Goal: Information Seeking & Learning: Find specific fact

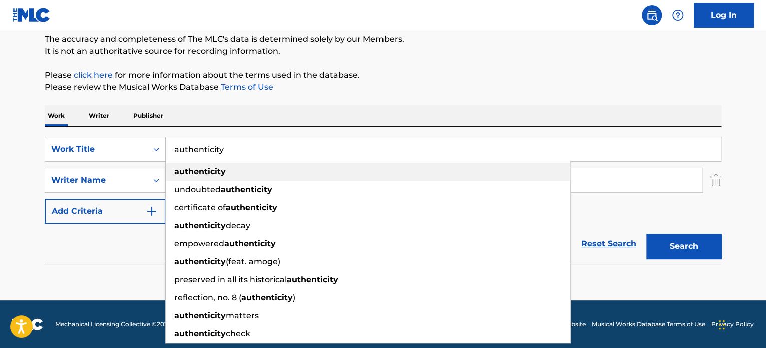
scroll to position [86, 0]
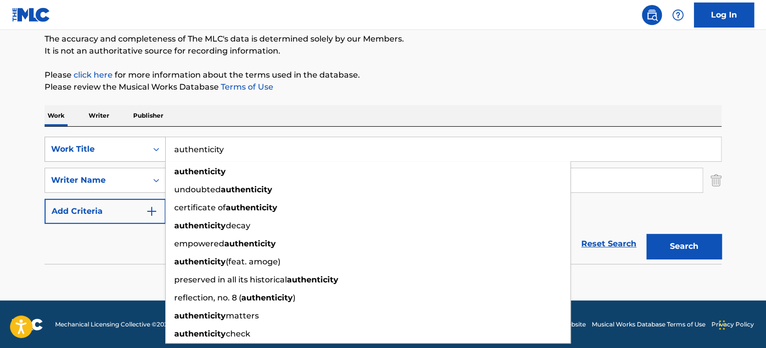
drag, startPoint x: 250, startPoint y: 152, endPoint x: 142, endPoint y: 142, distance: 108.7
click at [142, 142] on div "SearchWithCriteria6ea9367e-4292-4901-a133-2d7a45291683 Work Title authenticity …" at bounding box center [383, 149] width 677 height 25
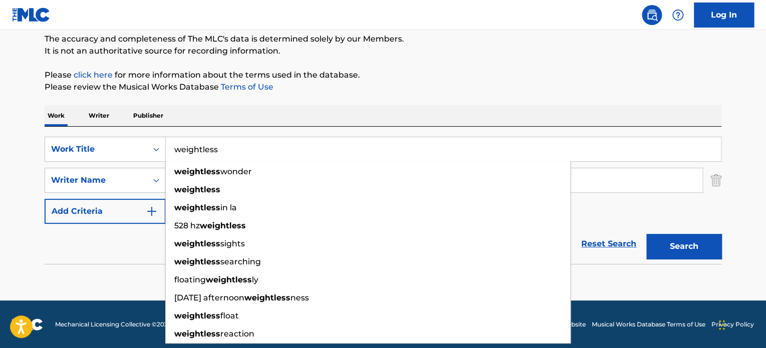
type input "weightless"
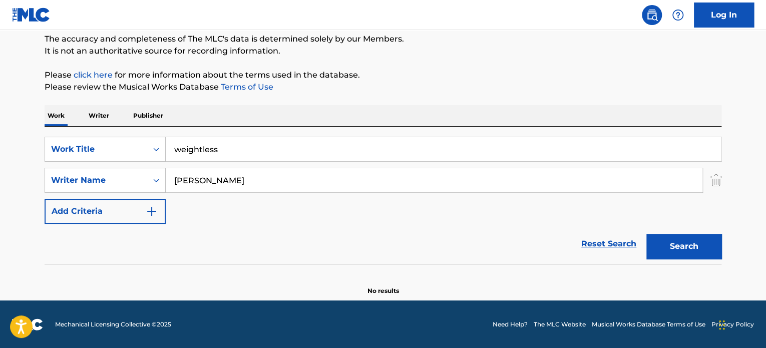
click at [194, 114] on div "Work Writer Publisher" at bounding box center [383, 115] width 677 height 21
drag, startPoint x: 238, startPoint y: 179, endPoint x: 43, endPoint y: 175, distance: 195.4
click at [43, 175] on div "The MLC Public Work Search The accuracy and completeness of The MLC's data is d…" at bounding box center [383, 132] width 701 height 327
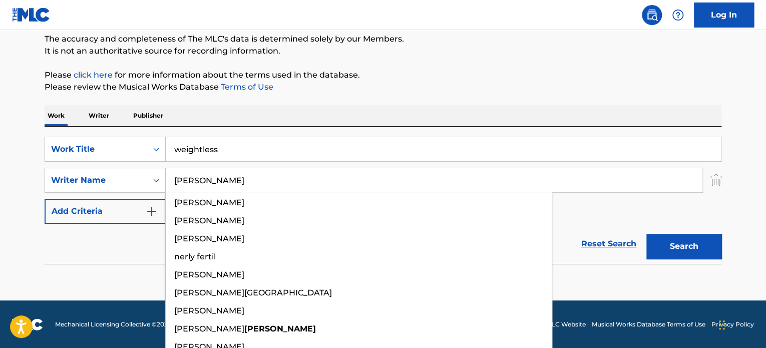
type input "[PERSON_NAME]"
click at [647, 234] on button "Search" at bounding box center [684, 246] width 75 height 25
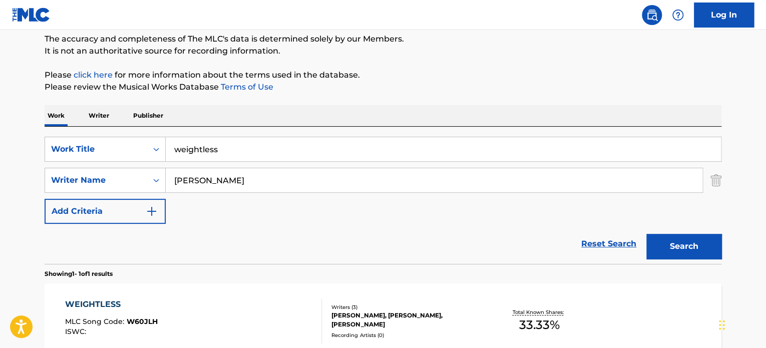
click at [108, 304] on div "WEIGHTLESS" at bounding box center [111, 305] width 93 height 12
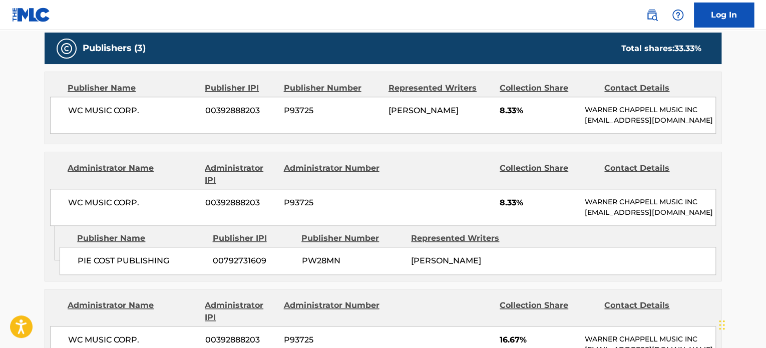
scroll to position [474, 0]
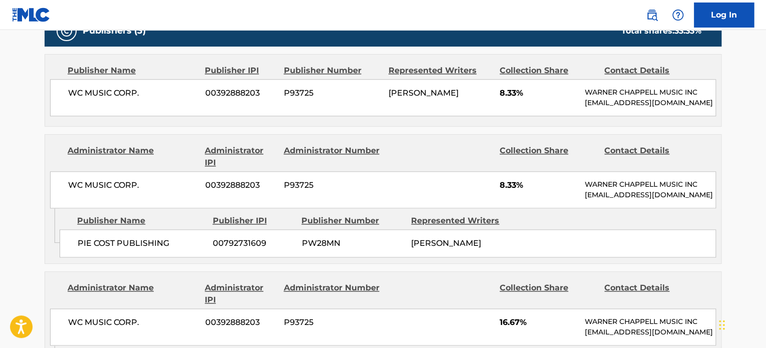
drag, startPoint x: 765, startPoint y: 204, endPoint x: 765, endPoint y: 175, distance: 29.1
click at [765, 176] on main "< Back to public search results Copy work link WEIGHTLESS Work Detail Member Wo…" at bounding box center [383, 25] width 766 height 939
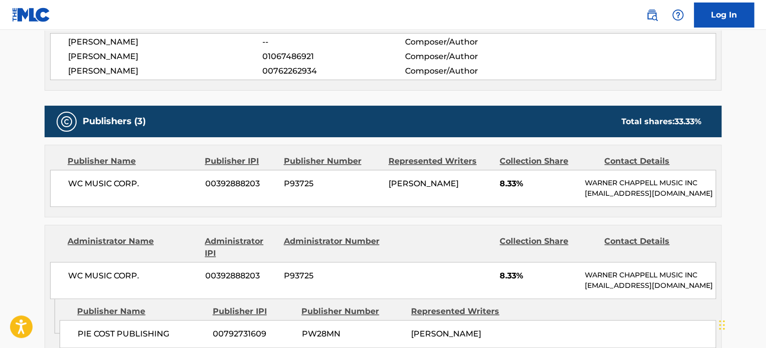
scroll to position [284, 0]
